Goal: Transaction & Acquisition: Purchase product/service

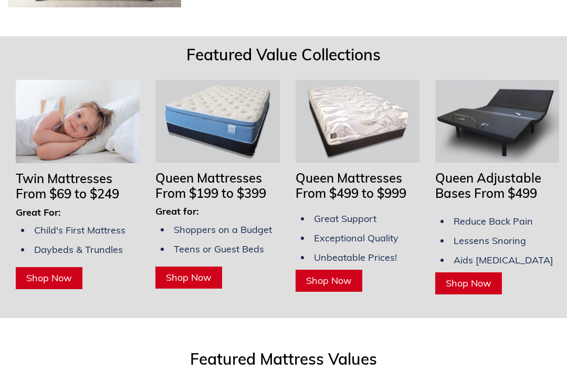
scroll to position [903, 0]
click at [195, 278] on span "Shop Now" at bounding box center [189, 278] width 46 height 12
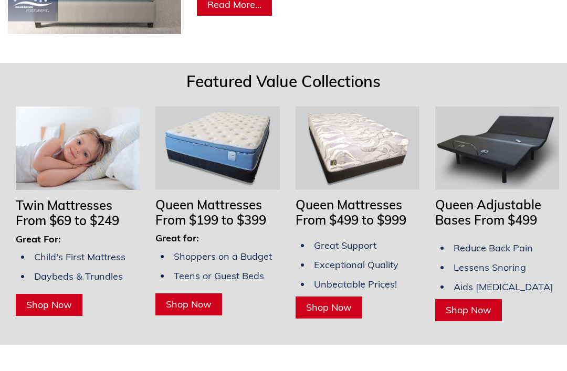
scroll to position [876, 0]
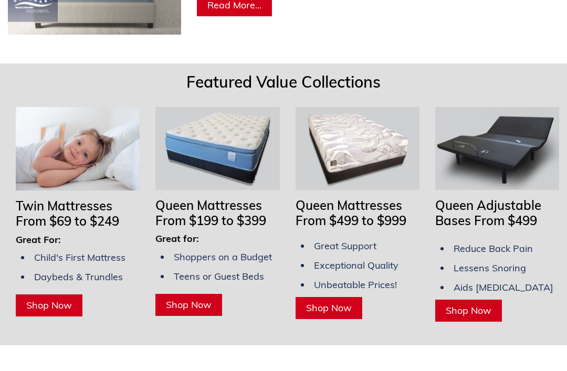
click at [193, 308] on span "Shop Now" at bounding box center [189, 305] width 46 height 12
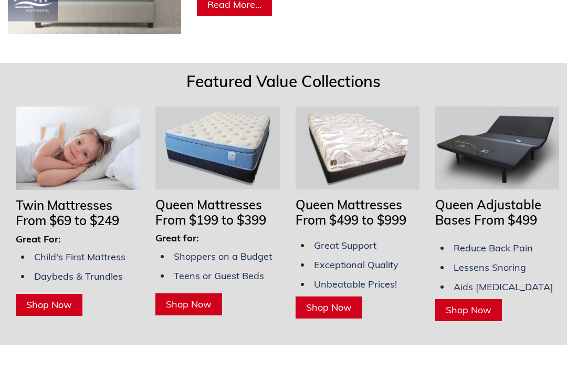
click at [66, 301] on span "Shop Now" at bounding box center [49, 305] width 46 height 12
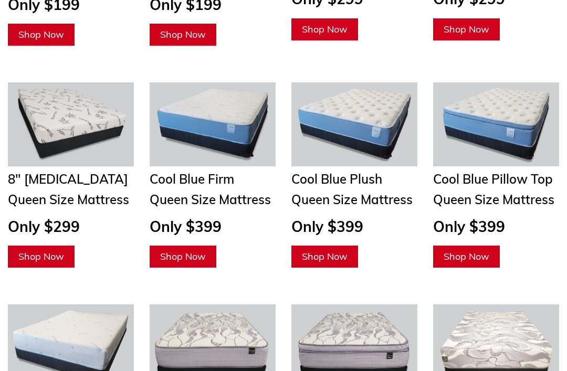
scroll to position [1426, 0]
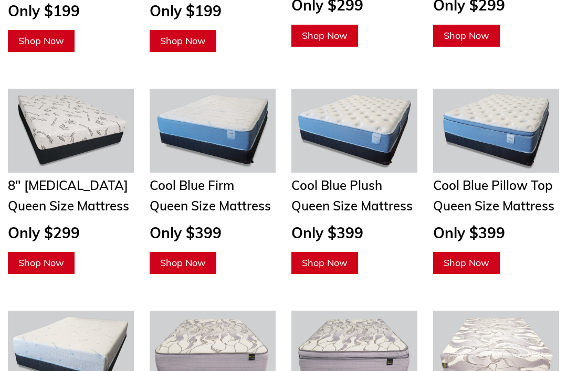
click at [187, 259] on span "Shop Now" at bounding box center [183, 263] width 46 height 12
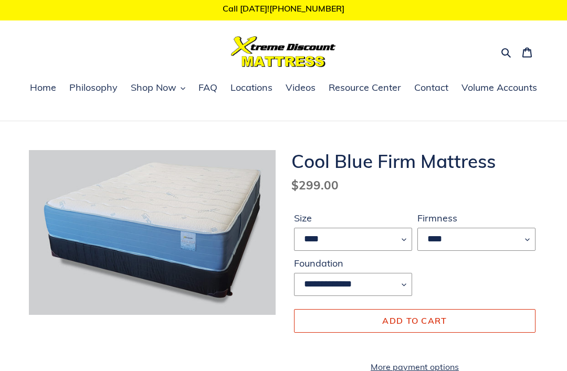
scroll to position [3, 0]
